Goal: Task Accomplishment & Management: Use online tool/utility

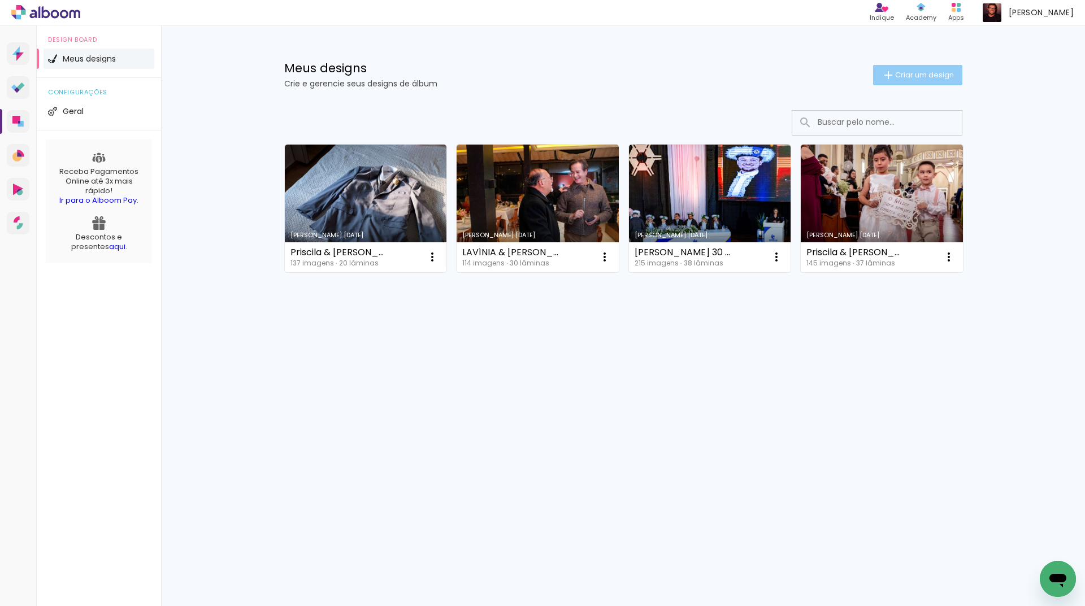
click at [920, 66] on paper-button "Criar um design" at bounding box center [917, 75] width 89 height 20
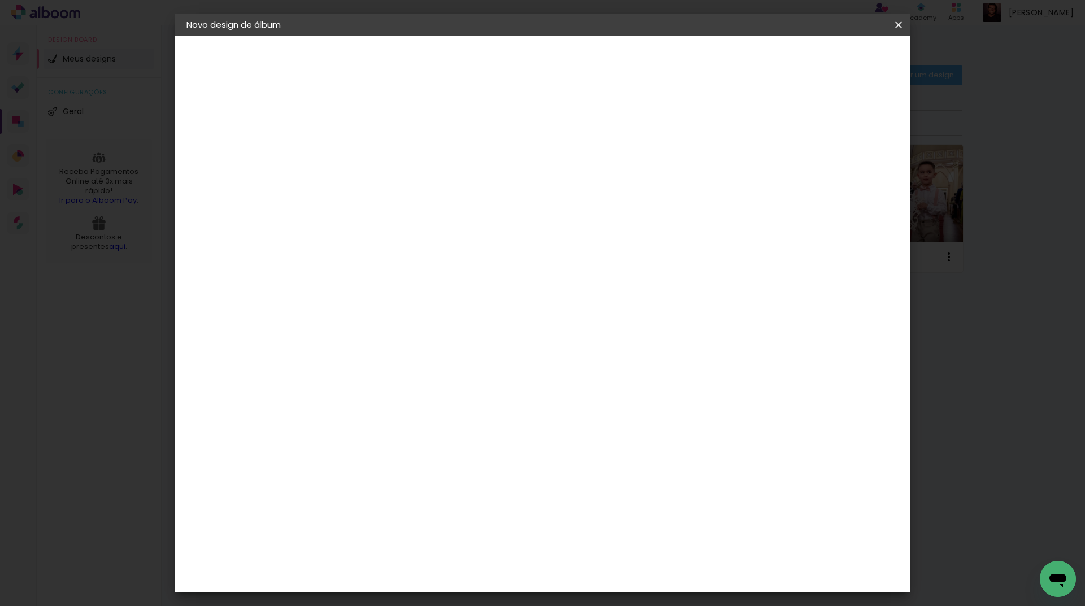
click at [371, 155] on input at bounding box center [371, 152] width 0 height 18
type input "HELENA 15 ANOS 30 X 30 ÁLBUM 1"
type paper-input "HELENA 15 ANOS 30 X 30 ÁLBUM 1"
drag, startPoint x: 862, startPoint y: 60, endPoint x: 832, endPoint y: 56, distance: 29.6
click at [0, 0] on slot "Avançar" at bounding box center [0, 0] width 0 height 0
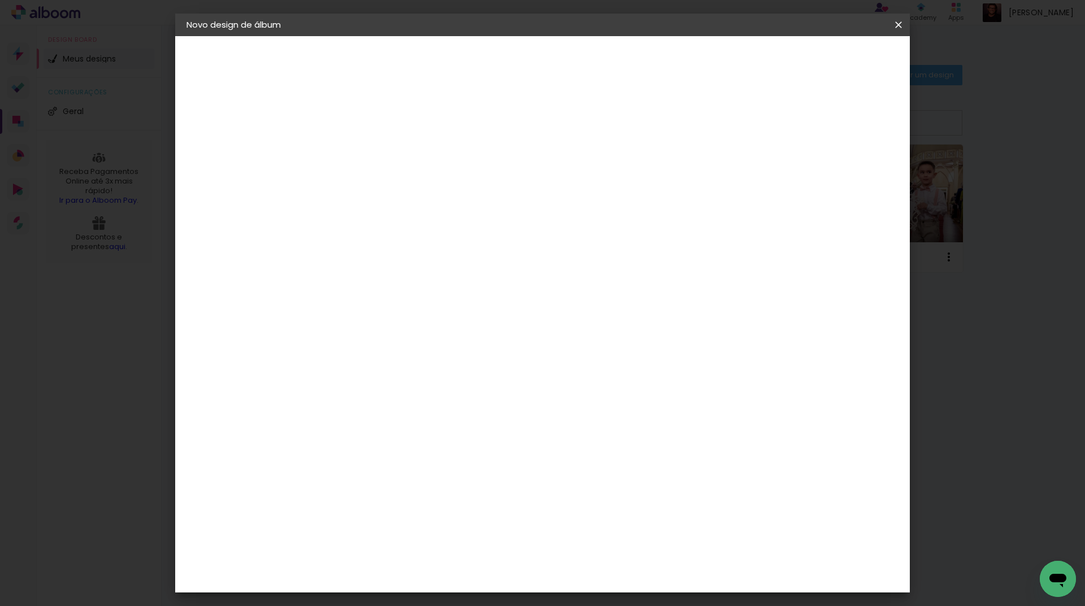
scroll to position [2580, 0]
click at [407, 456] on div "Schlosser" at bounding box center [385, 460] width 43 height 9
click at [0, 0] on slot "Avançar" at bounding box center [0, 0] width 0 height 0
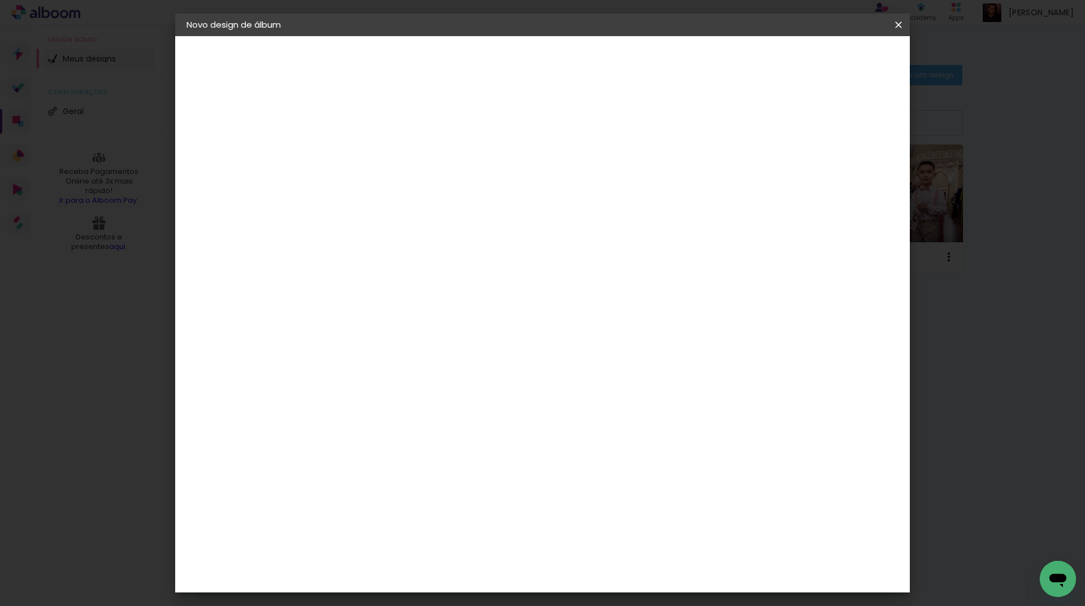
click at [764, 124] on div at bounding box center [759, 122] width 10 height 10
type paper-checkbox "on"
click at [828, 59] on span "Iniciar design" at bounding box center [801, 60] width 51 height 8
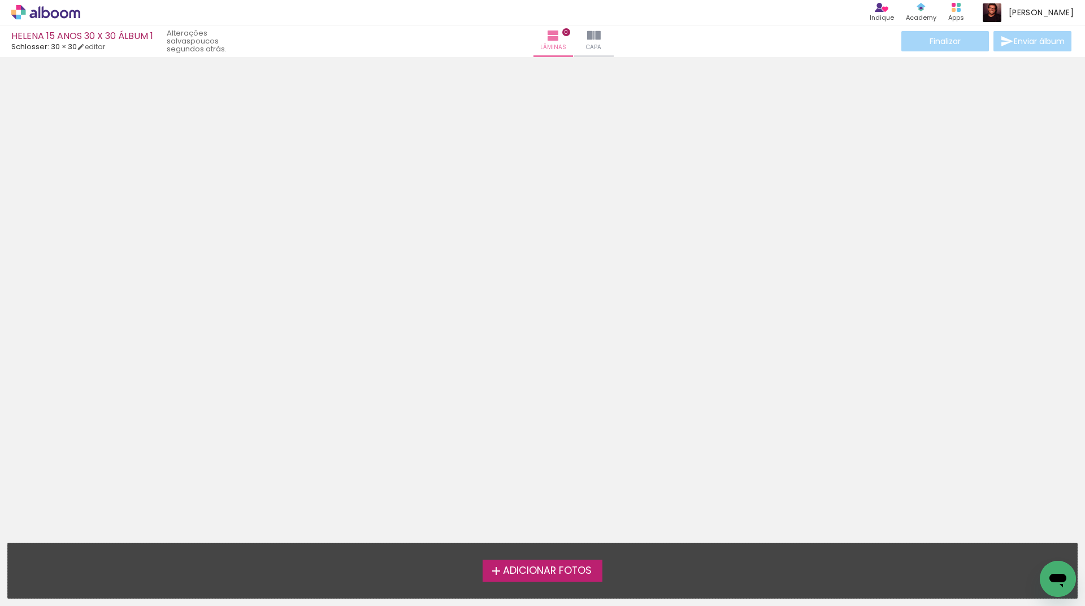
click at [573, 569] on span "Adicionar Fotos" at bounding box center [547, 571] width 89 height 10
click at [0, 0] on input "file" at bounding box center [0, 0] width 0 height 0
